Goal: Information Seeking & Learning: Learn about a topic

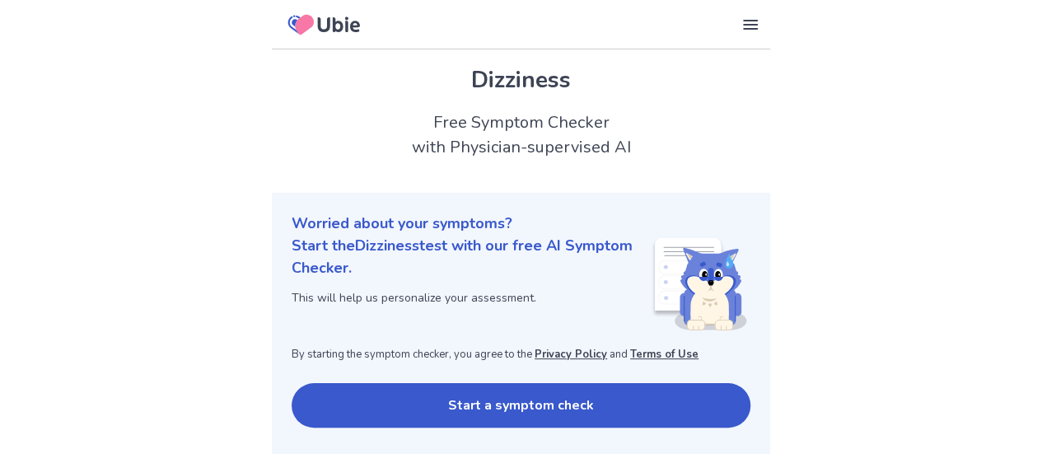
click at [489, 405] on button "Start a symptom check" at bounding box center [521, 405] width 459 height 44
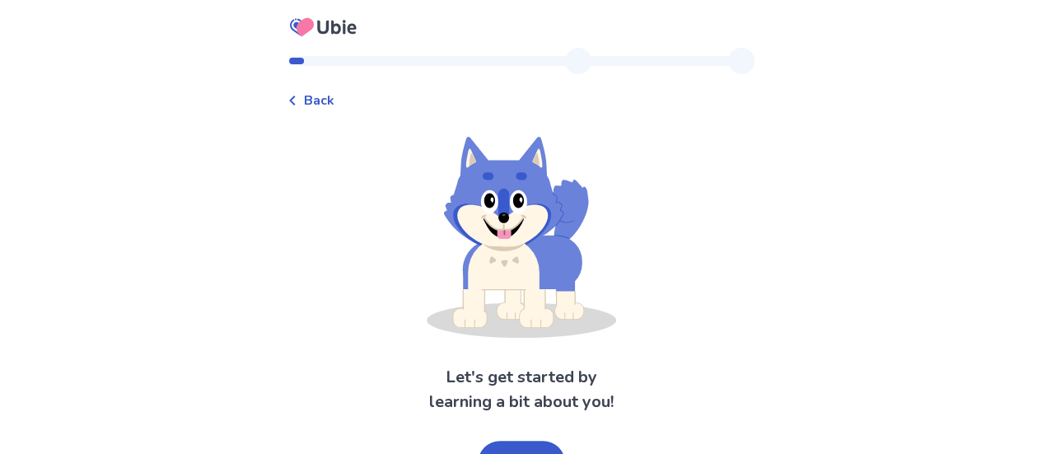
scroll to position [31, 0]
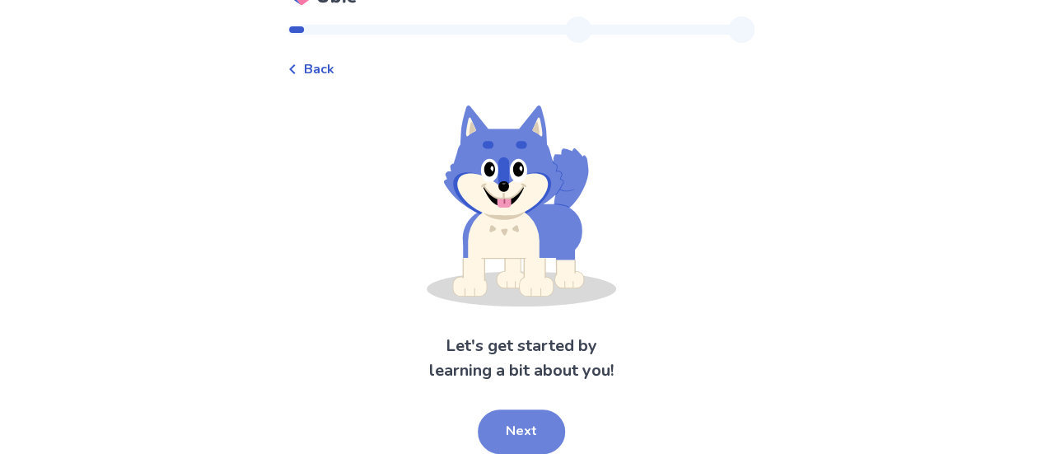
click at [517, 437] on button "Next" at bounding box center [521, 431] width 87 height 44
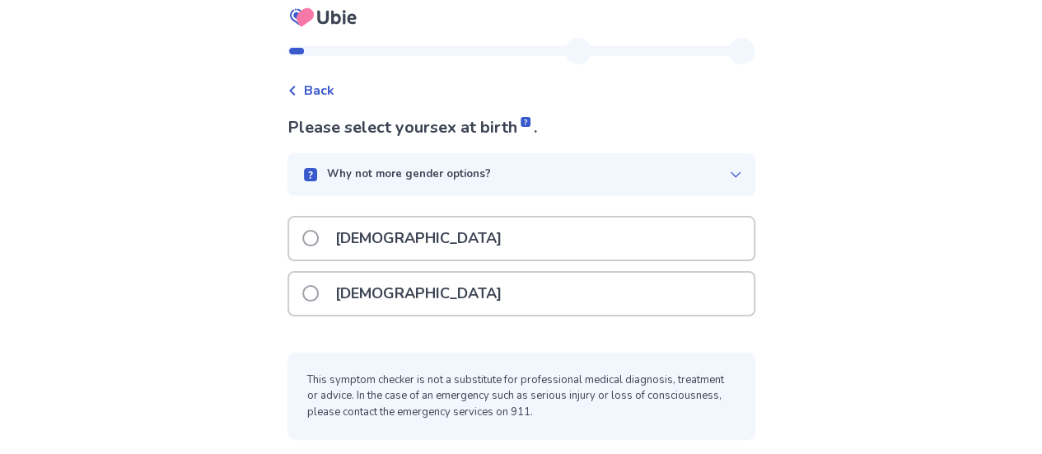
click at [319, 238] on span at bounding box center [310, 238] width 16 height 16
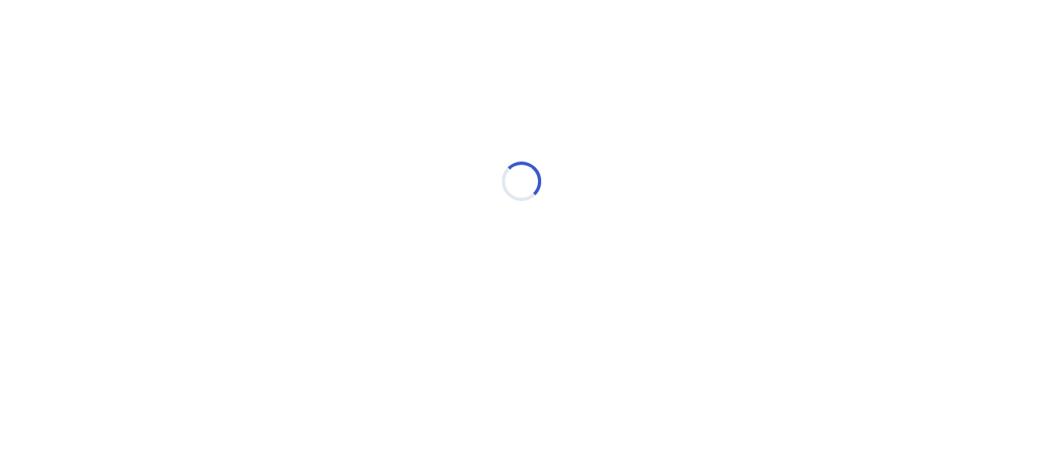
scroll to position [0, 0]
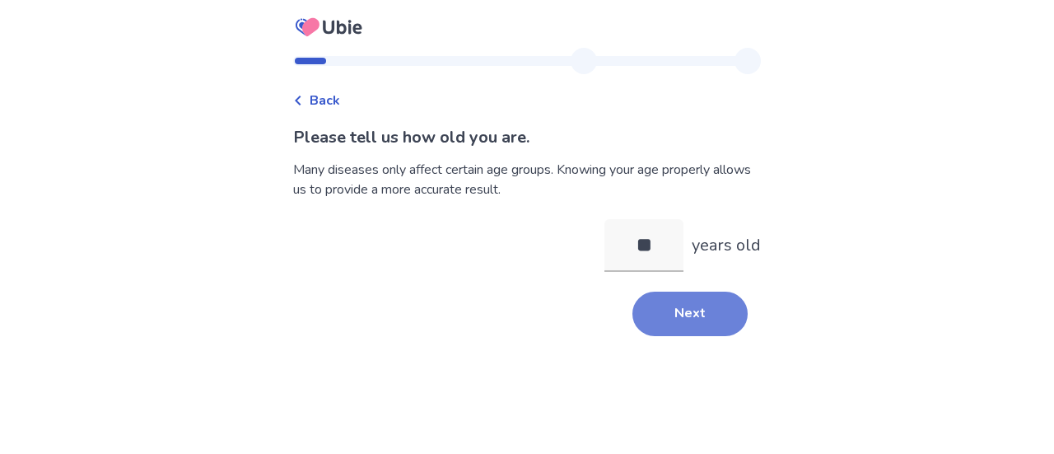
type input "**"
click at [693, 319] on button "Next" at bounding box center [690, 314] width 115 height 44
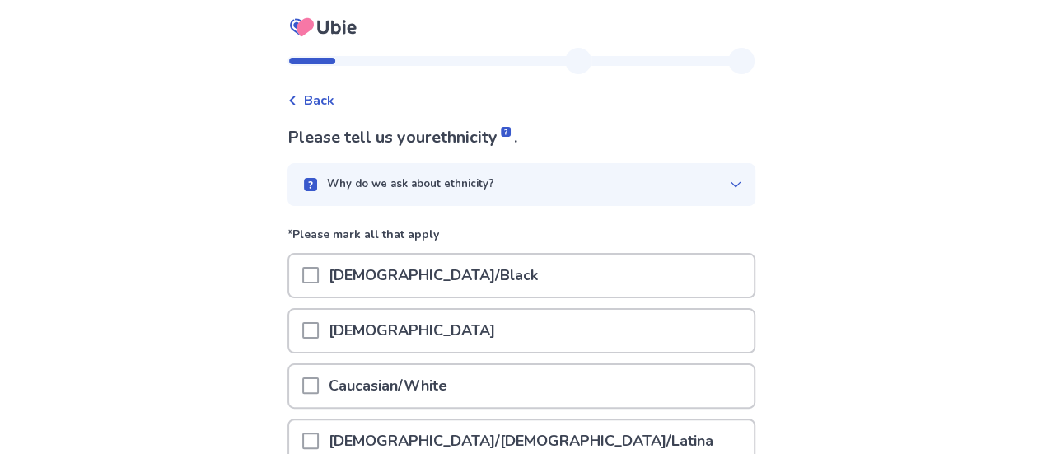
click at [319, 381] on span at bounding box center [310, 385] width 16 height 16
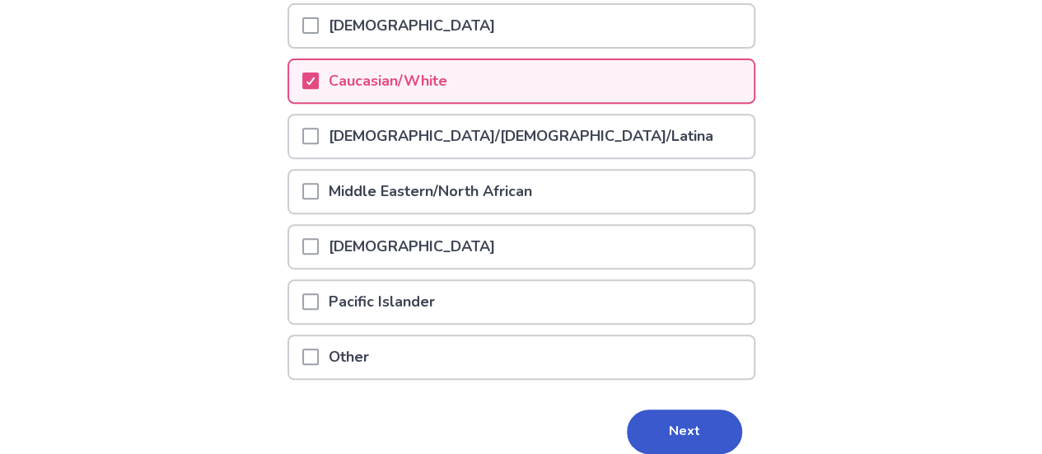
scroll to position [376, 0]
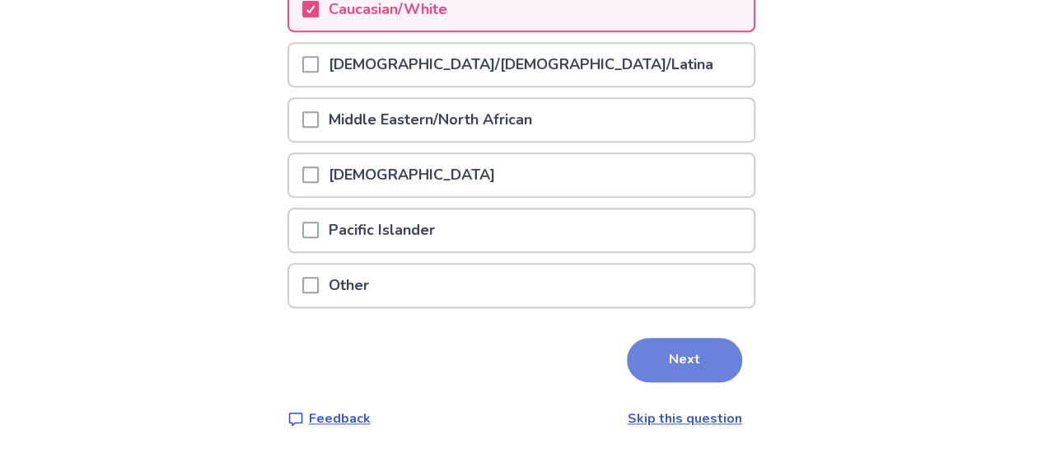
click at [668, 352] on button "Next" at bounding box center [684, 360] width 115 height 44
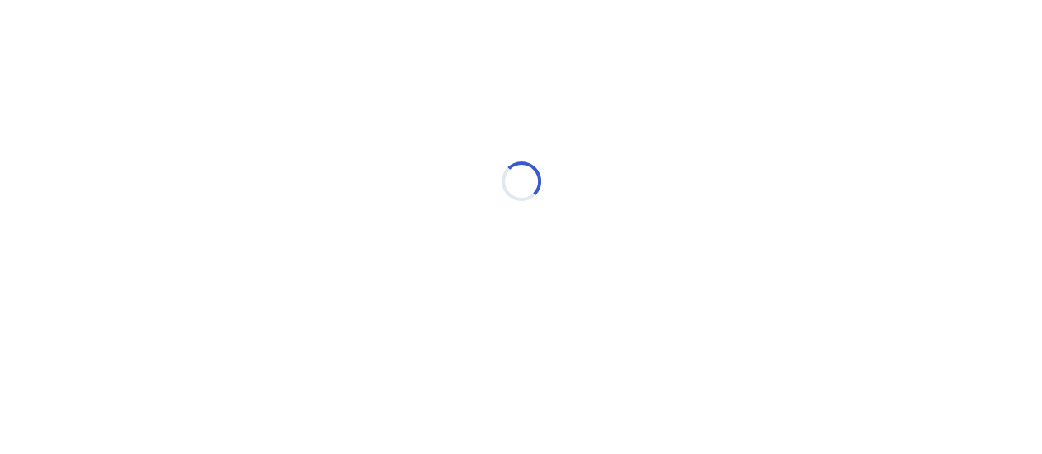
scroll to position [0, 0]
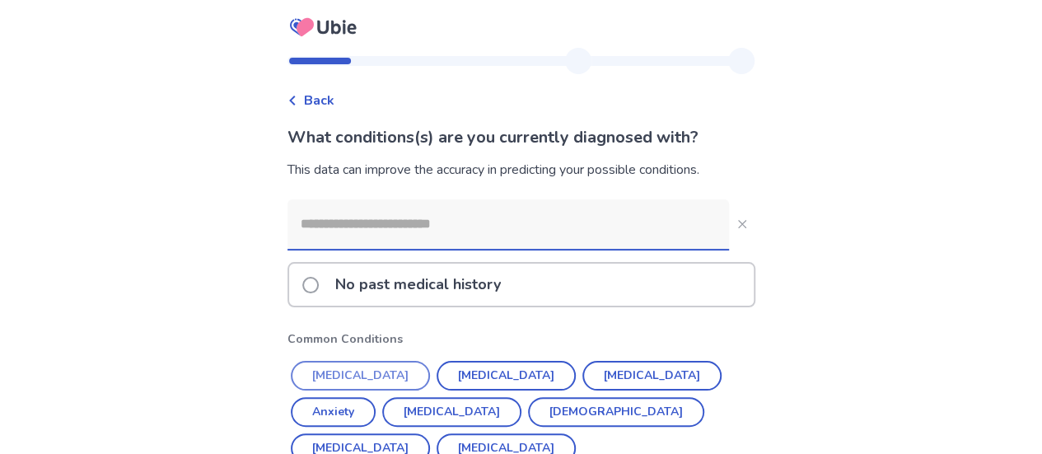
click at [346, 370] on button "[MEDICAL_DATA]" at bounding box center [360, 376] width 139 height 30
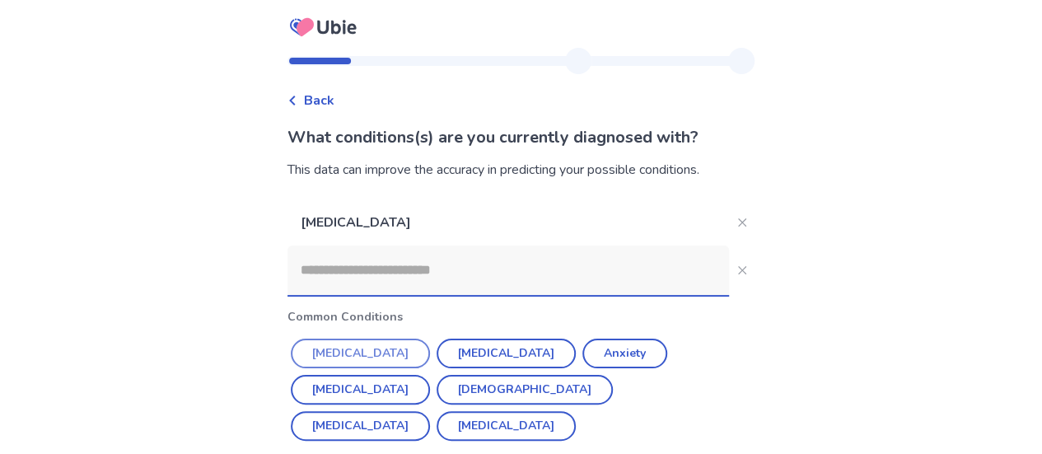
click at [349, 351] on button "[MEDICAL_DATA]" at bounding box center [360, 354] width 139 height 30
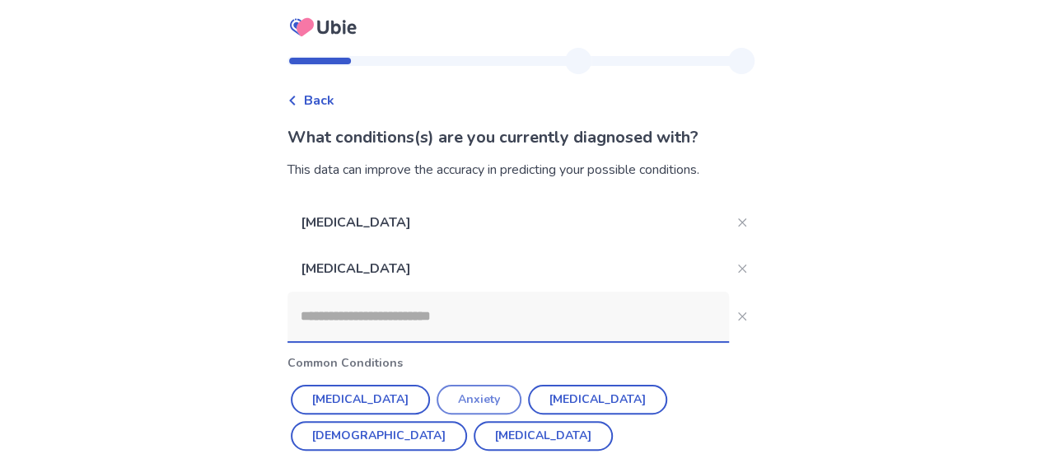
click at [448, 398] on button "Anxiety" at bounding box center [479, 400] width 85 height 30
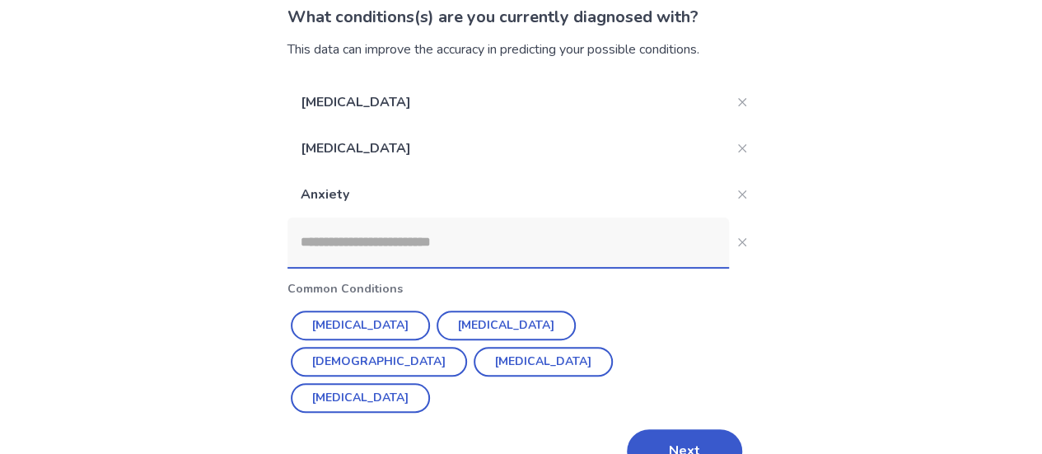
scroll to position [124, 0]
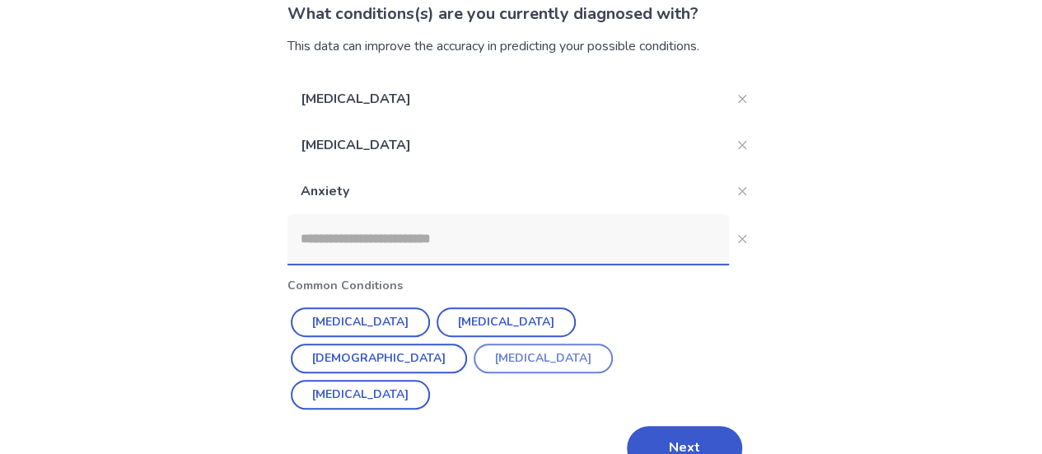
click at [474, 362] on button "[MEDICAL_DATA]" at bounding box center [543, 358] width 139 height 30
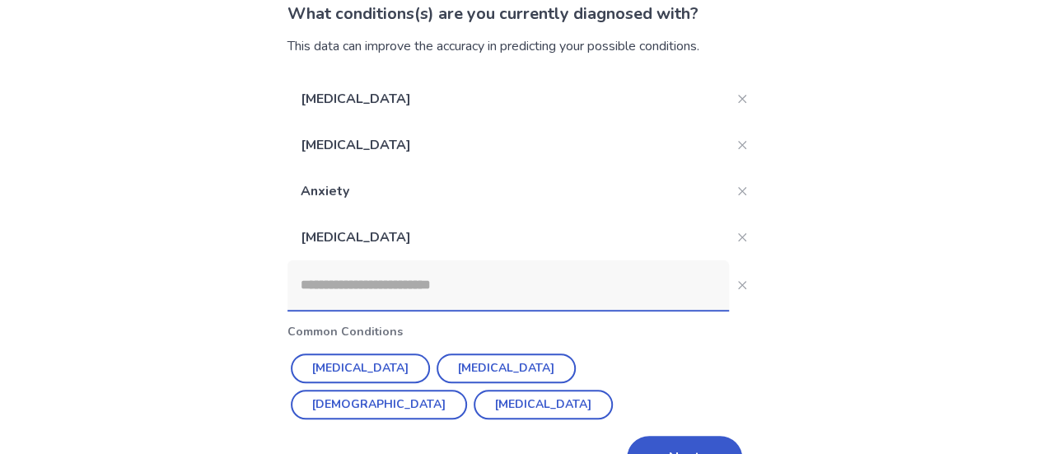
scroll to position [170, 0]
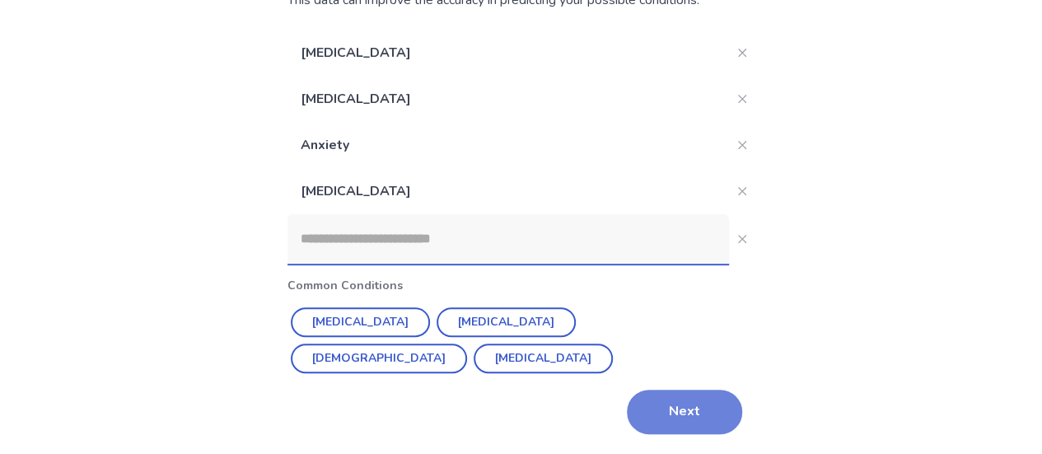
click at [677, 410] on button "Next" at bounding box center [684, 412] width 115 height 44
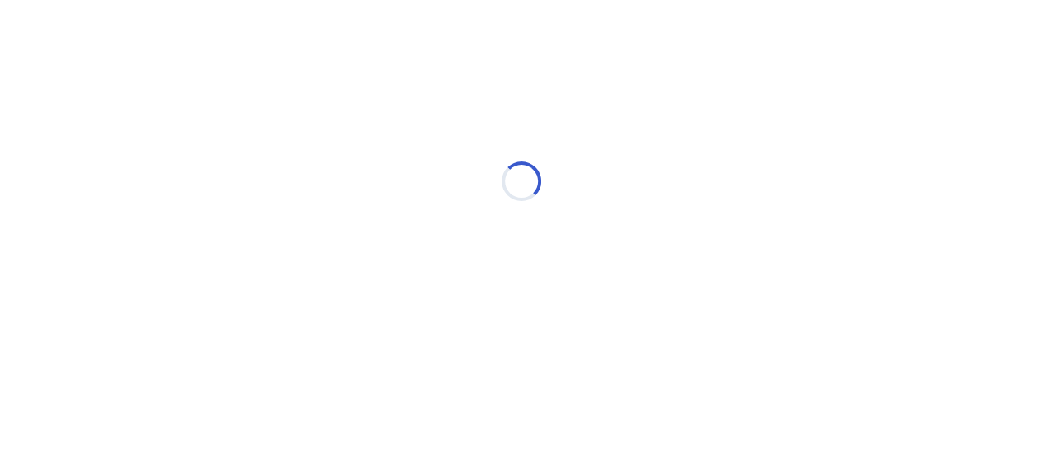
scroll to position [0, 0]
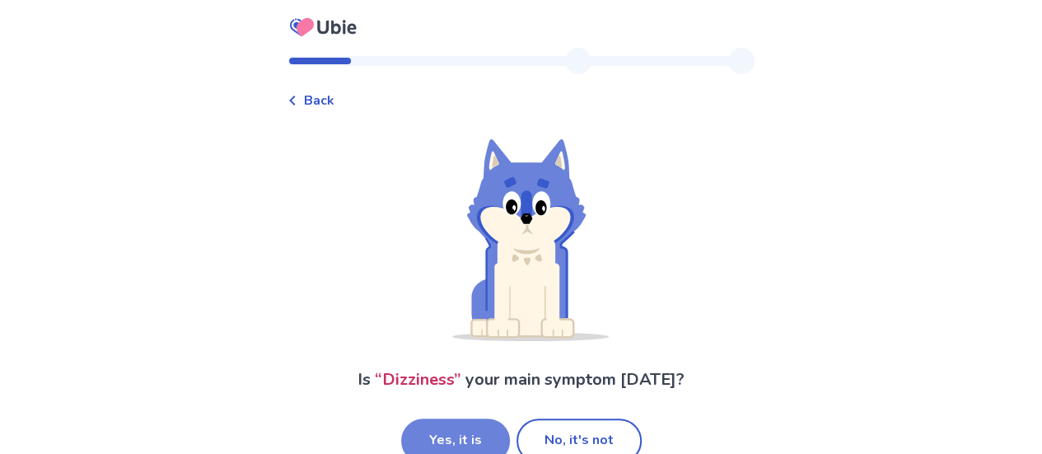
click at [453, 429] on button "Yes, it is" at bounding box center [455, 440] width 109 height 44
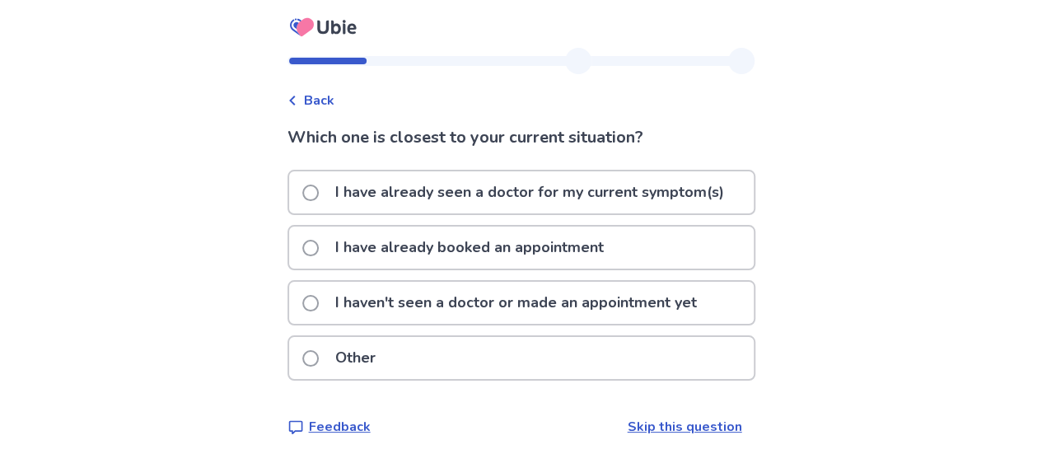
click at [315, 305] on span at bounding box center [310, 303] width 16 height 16
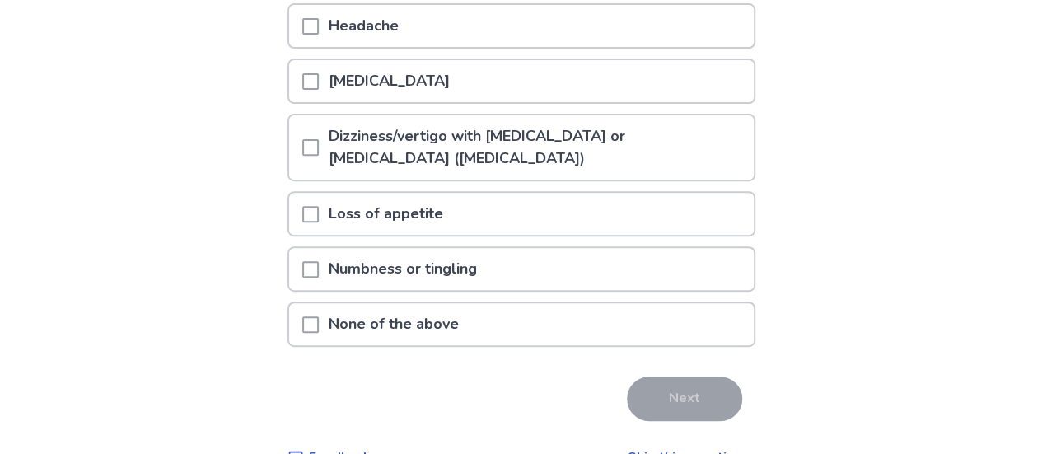
scroll to position [288, 0]
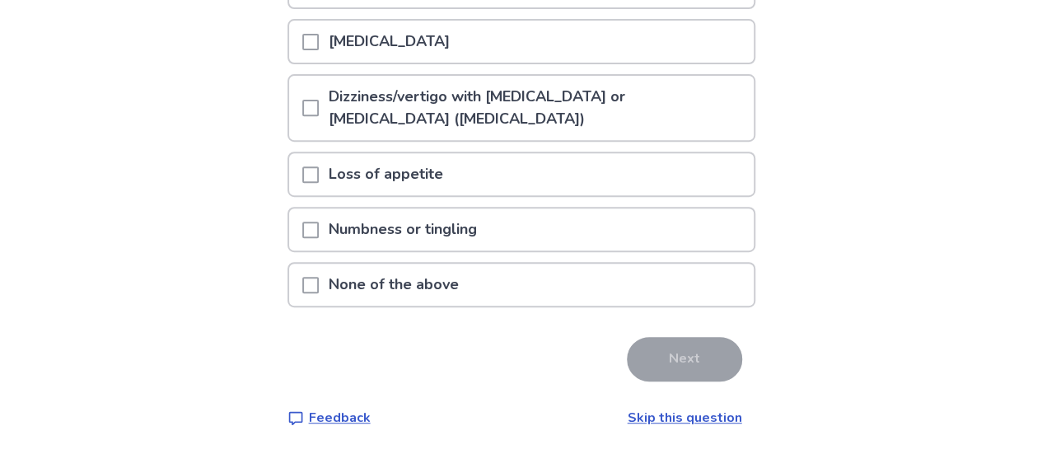
click at [319, 287] on span at bounding box center [310, 285] width 16 height 16
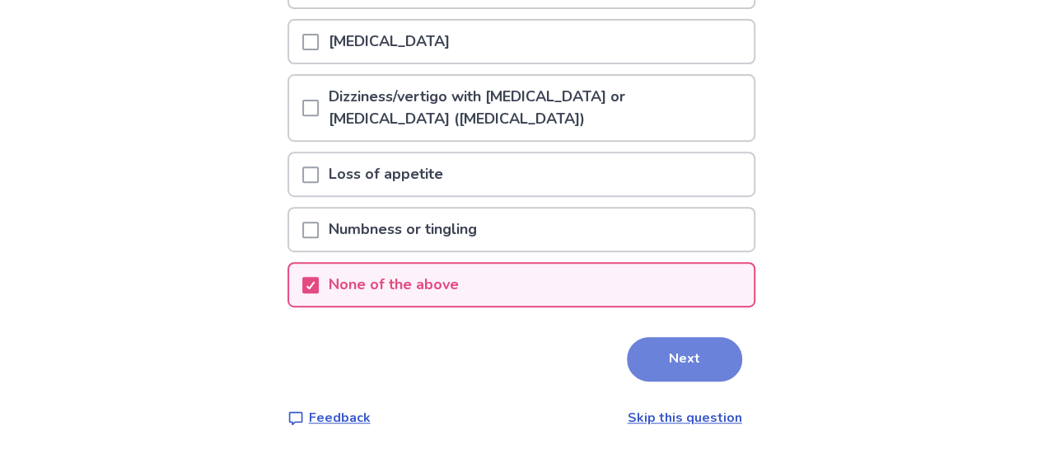
click at [671, 345] on button "Next" at bounding box center [684, 359] width 115 height 44
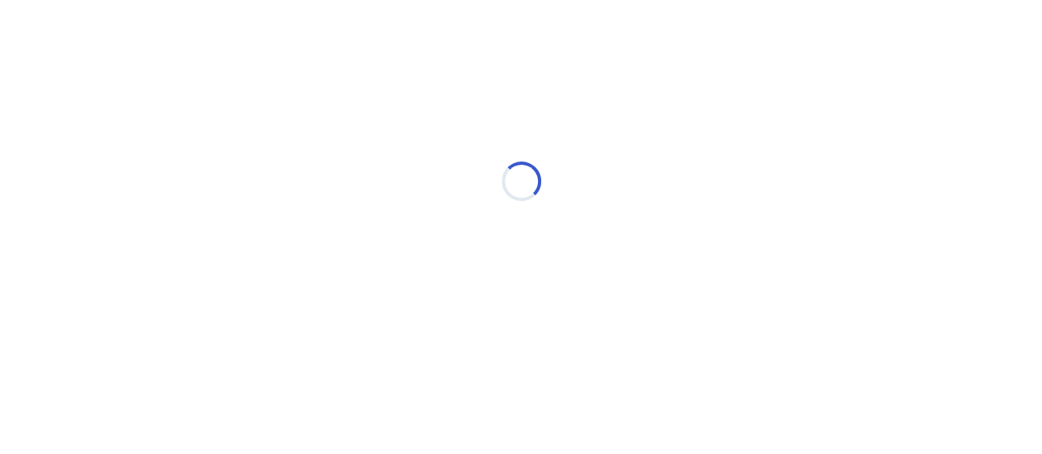
scroll to position [0, 0]
select select "*"
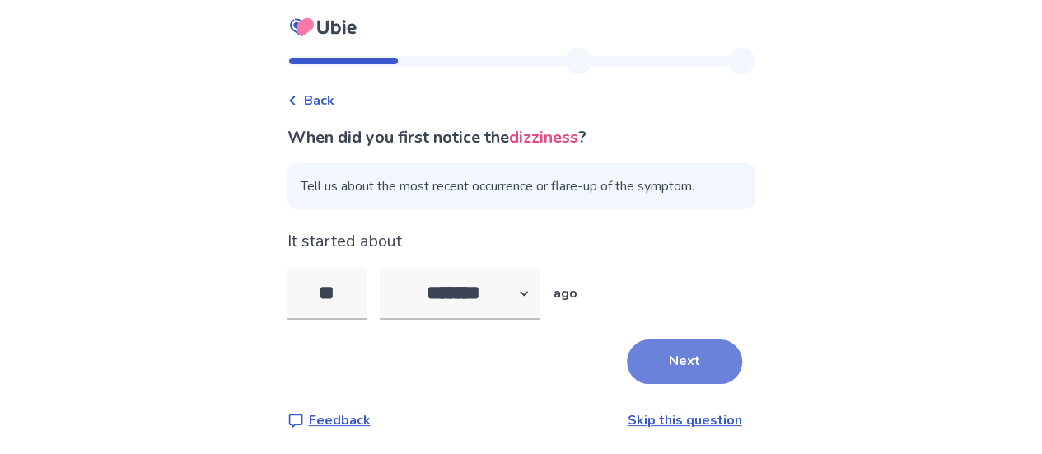
type input "**"
click at [694, 360] on button "Next" at bounding box center [684, 361] width 115 height 44
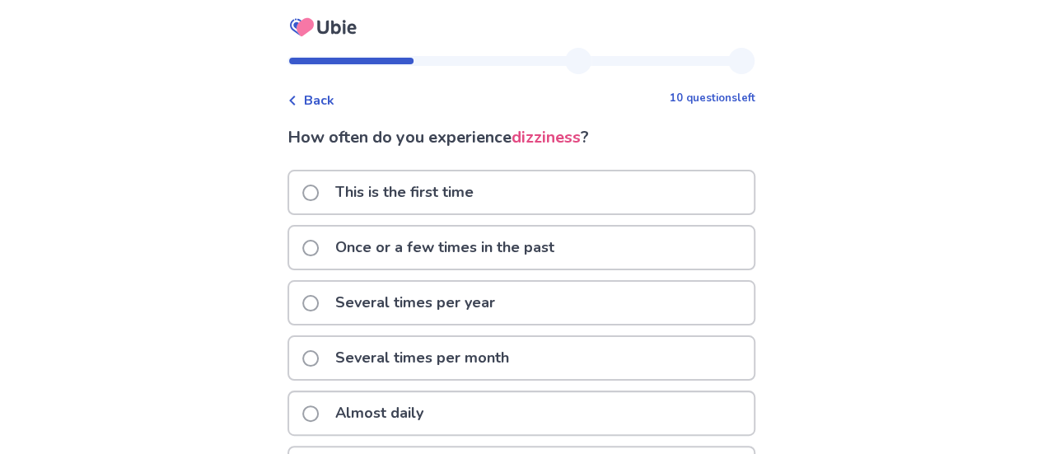
click at [319, 189] on span at bounding box center [310, 193] width 16 height 16
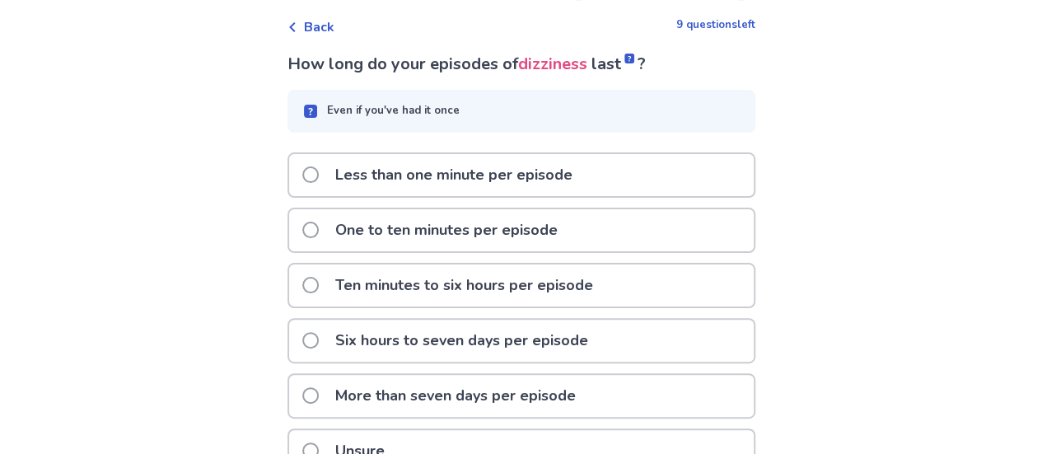
scroll to position [91, 0]
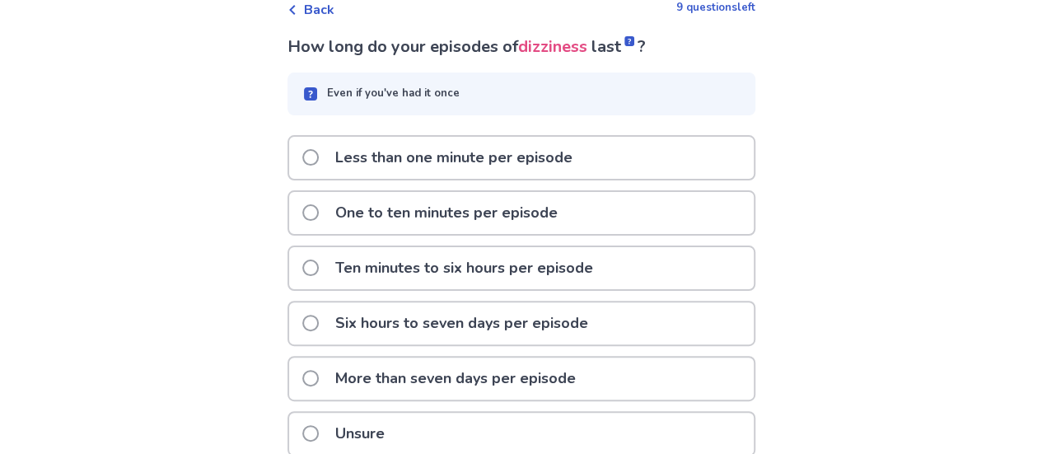
click at [319, 213] on span at bounding box center [310, 212] width 16 height 16
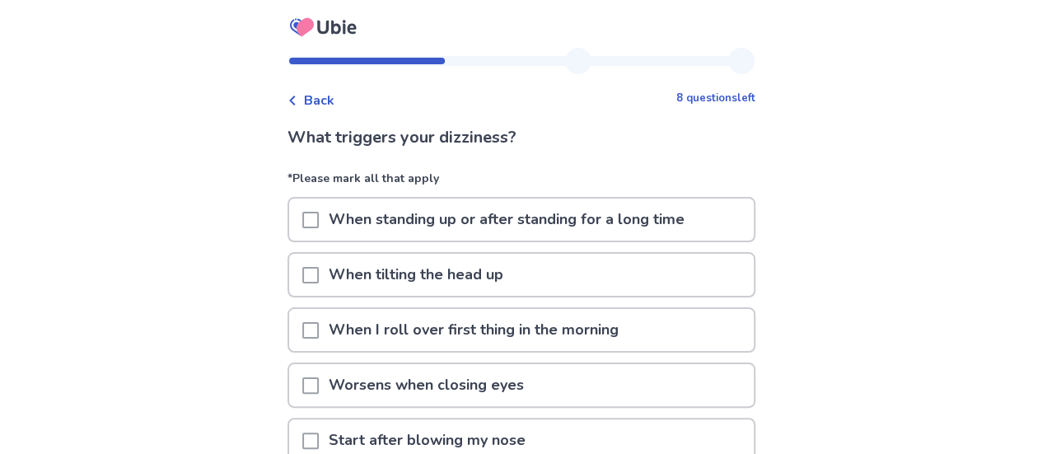
click at [319, 216] on span at bounding box center [310, 220] width 16 height 16
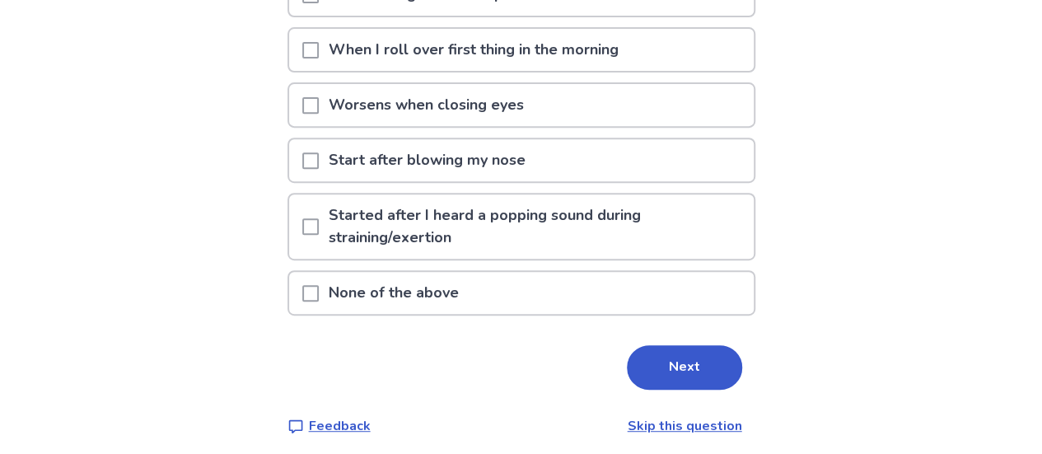
scroll to position [284, 0]
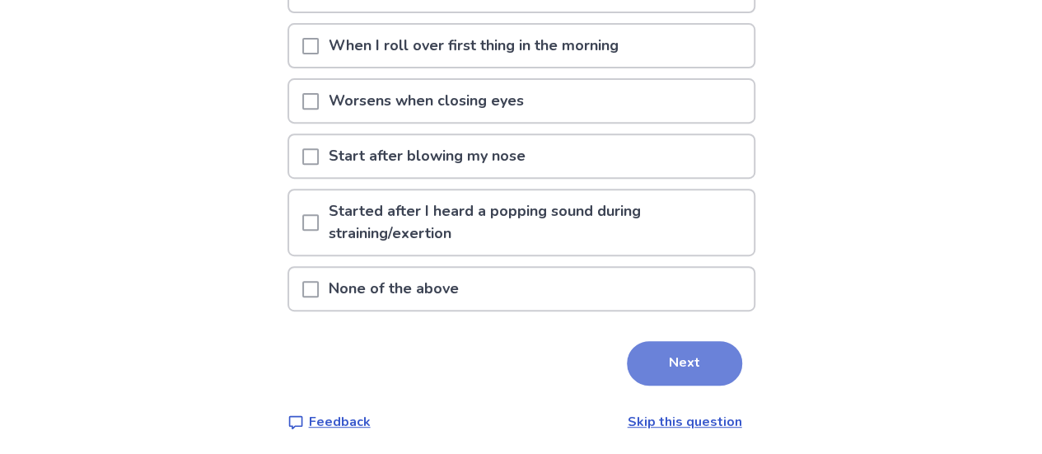
click at [685, 365] on button "Next" at bounding box center [684, 363] width 115 height 44
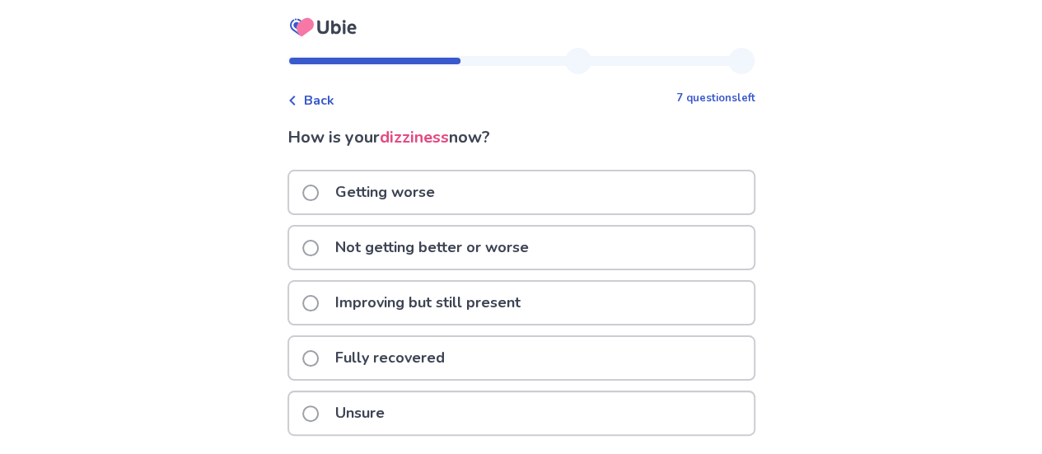
click at [319, 299] on span at bounding box center [310, 303] width 16 height 16
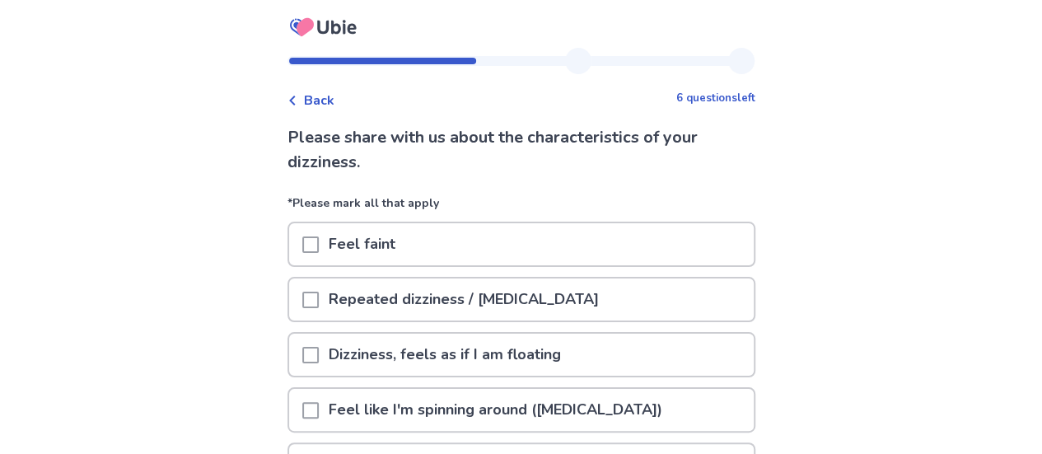
click at [315, 302] on span at bounding box center [310, 300] width 16 height 16
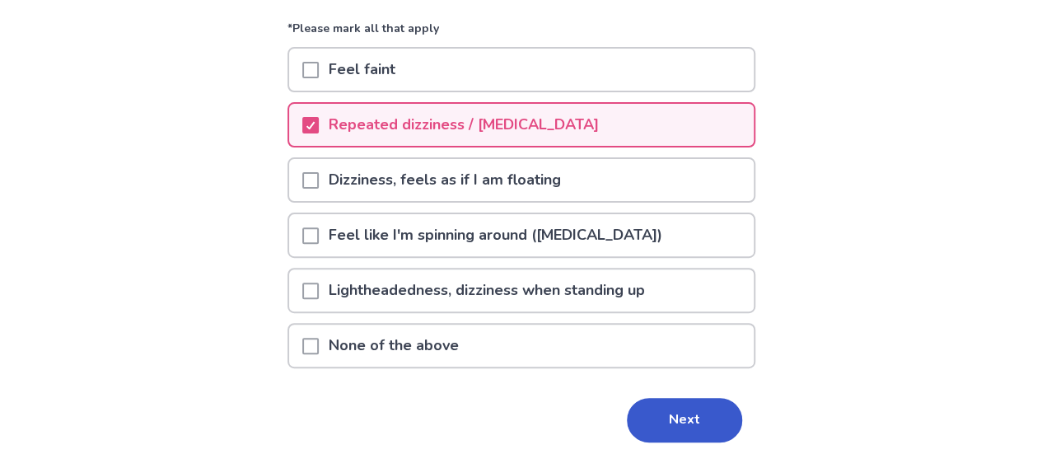
scroll to position [175, 0]
click at [319, 291] on span at bounding box center [310, 291] width 16 height 16
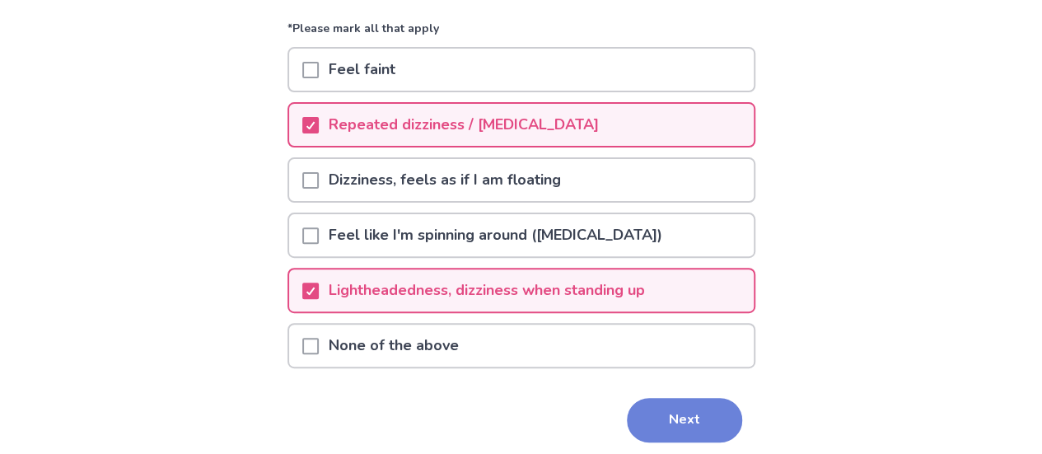
click at [668, 413] on button "Next" at bounding box center [684, 420] width 115 height 44
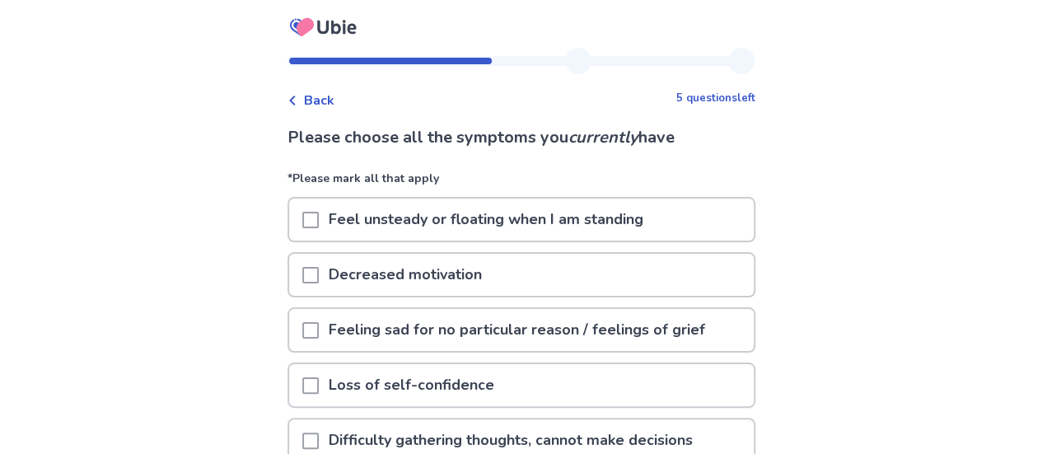
click at [319, 218] on span at bounding box center [310, 220] width 16 height 16
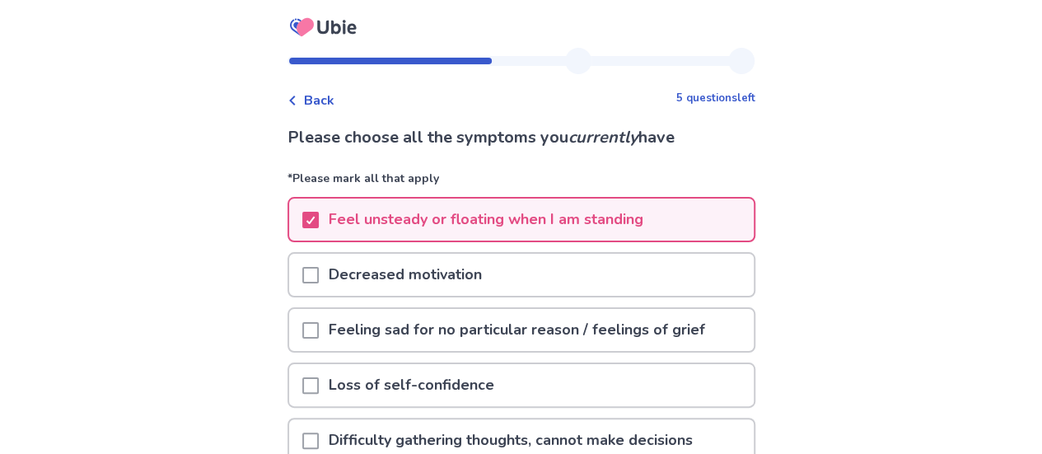
drag, startPoint x: 1040, startPoint y: 111, endPoint x: 1036, endPoint y: 147, distance: 36.4
click at [1036, 147] on div "Back 5 questions left Please choose all the symptoms you currently have *Please…" at bounding box center [521, 332] width 1042 height 665
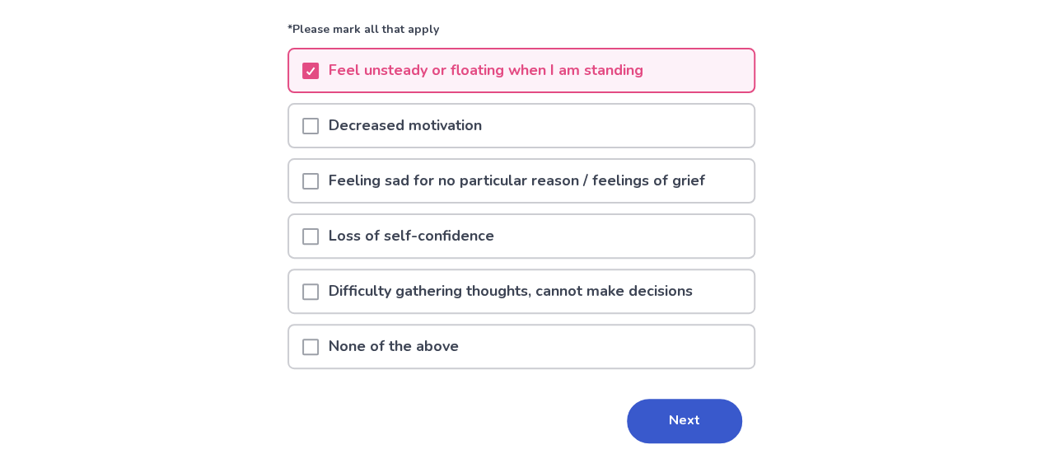
scroll to position [174, 0]
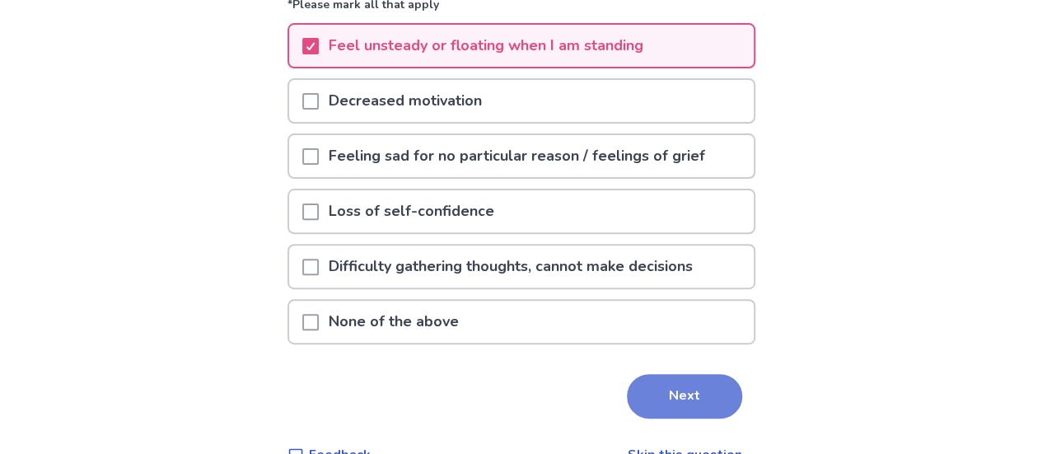
click at [662, 381] on button "Next" at bounding box center [684, 396] width 115 height 44
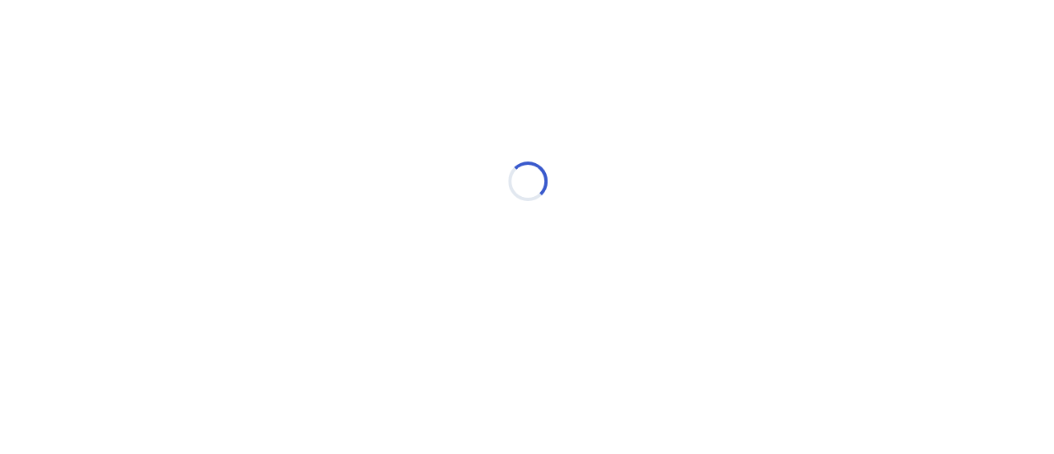
scroll to position [0, 0]
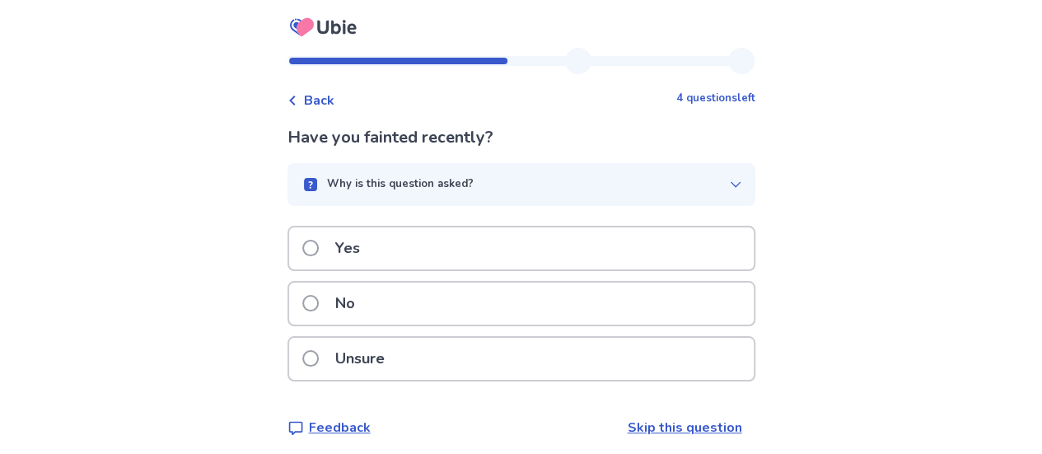
click at [319, 302] on span at bounding box center [310, 303] width 16 height 16
click at [319, 243] on span at bounding box center [310, 248] width 16 height 16
click at [319, 245] on span at bounding box center [310, 248] width 16 height 16
click at [319, 299] on span at bounding box center [310, 303] width 16 height 16
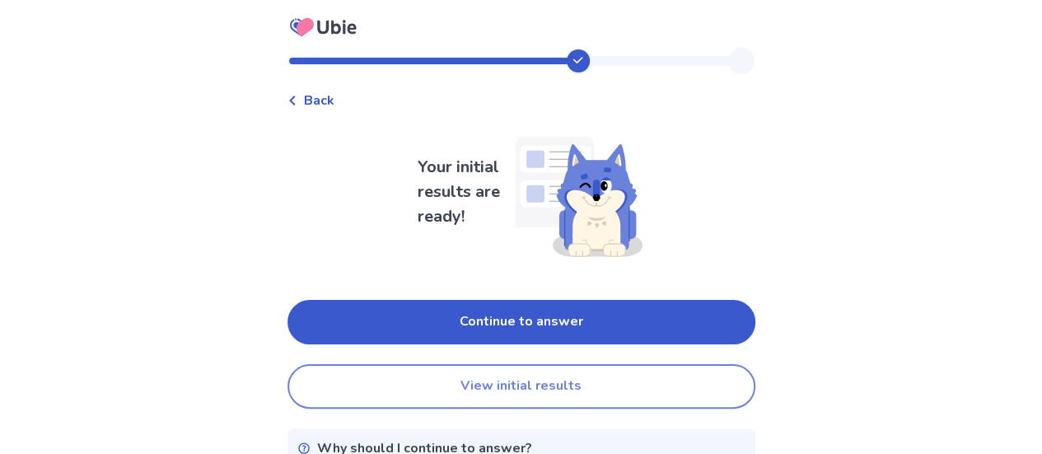
click at [501, 386] on button "View initial results" at bounding box center [521, 386] width 468 height 44
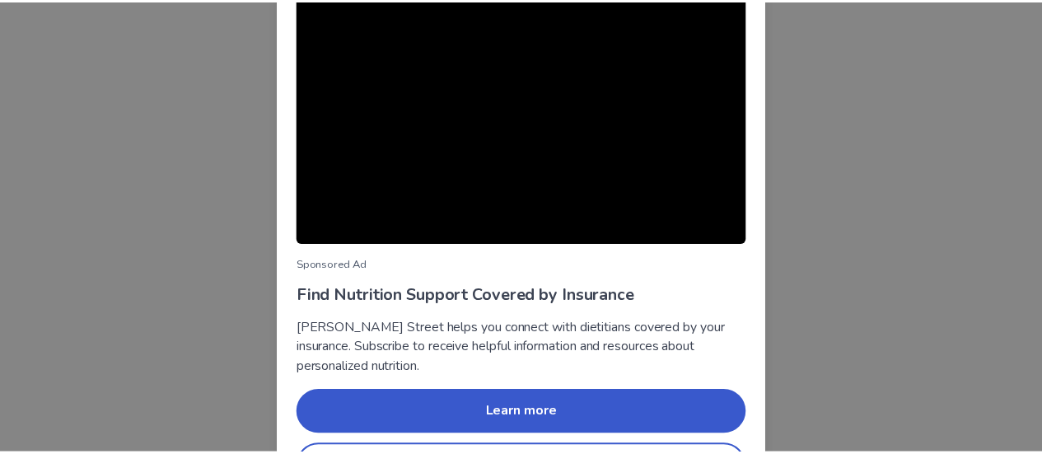
scroll to position [231, 0]
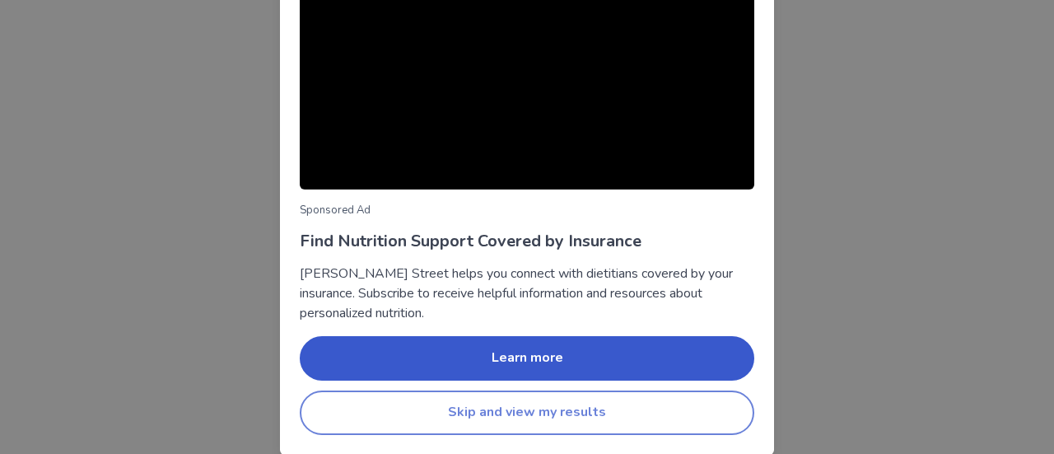
click at [544, 411] on button "Skip and view my results" at bounding box center [527, 412] width 455 height 44
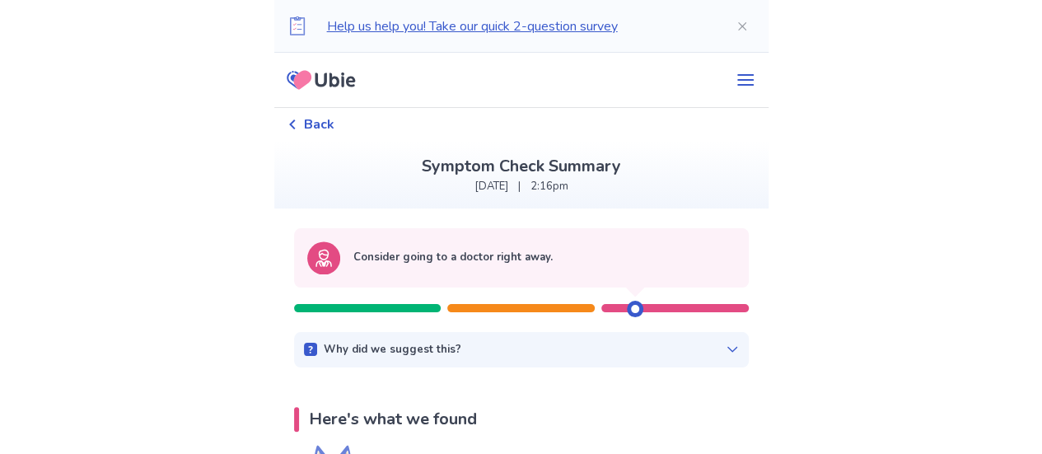
click at [655, 309] on div at bounding box center [674, 308] width 147 height 8
click at [636, 311] on div at bounding box center [635, 309] width 16 height 16
click at [726, 348] on icon at bounding box center [732, 349] width 13 height 13
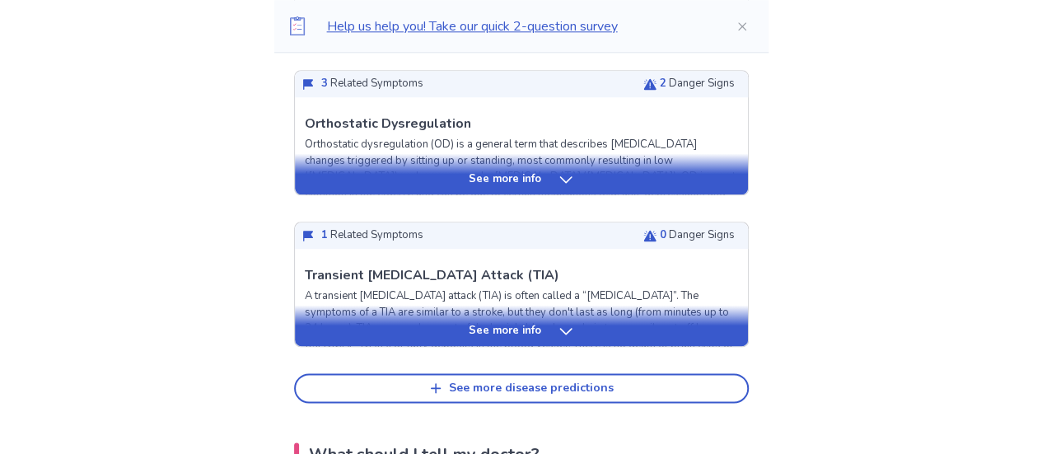
scroll to position [914, 0]
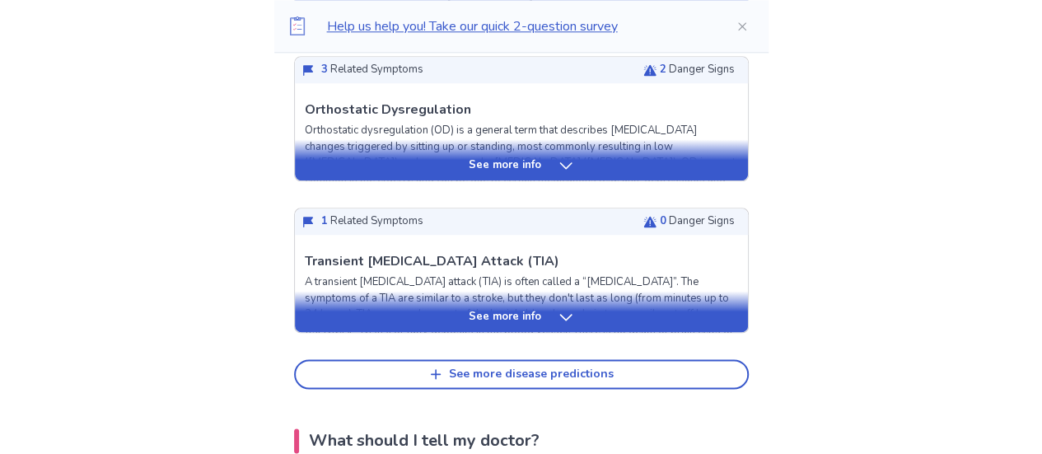
click at [566, 316] on icon at bounding box center [566, 317] width 16 height 16
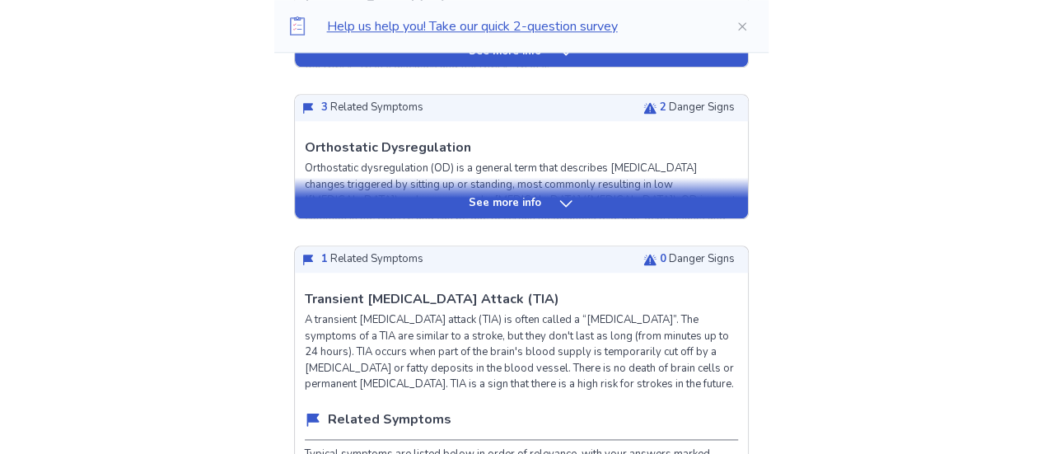
scroll to position [694, 0]
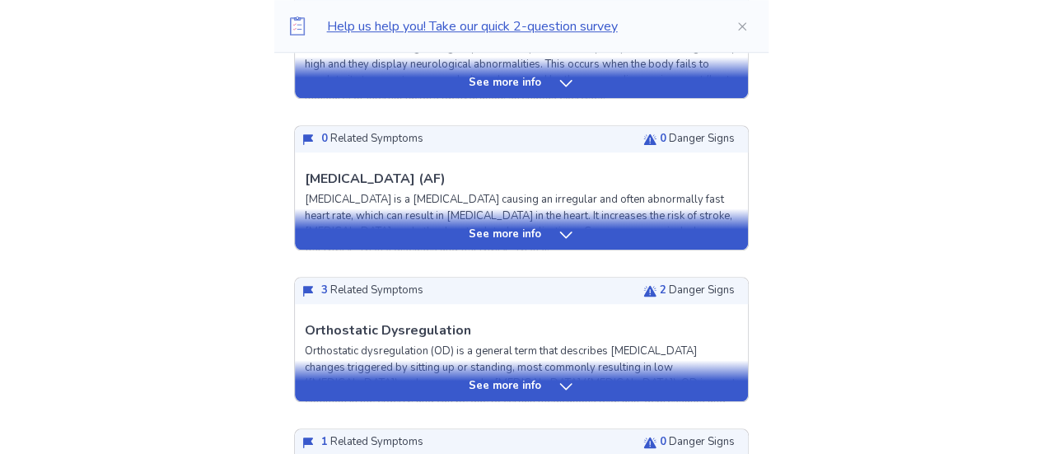
click at [565, 233] on icon at bounding box center [566, 235] width 16 height 16
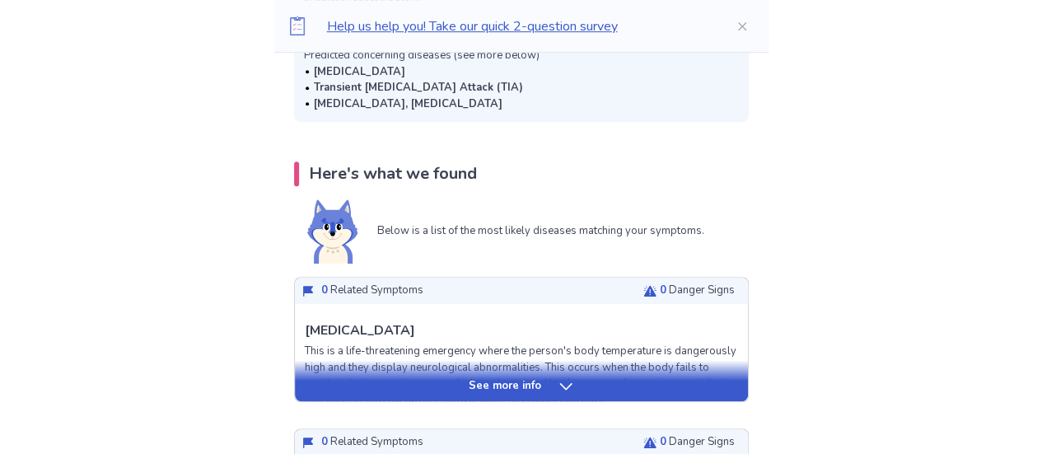
scroll to position [0, 0]
